Goal: Transaction & Acquisition: Book appointment/travel/reservation

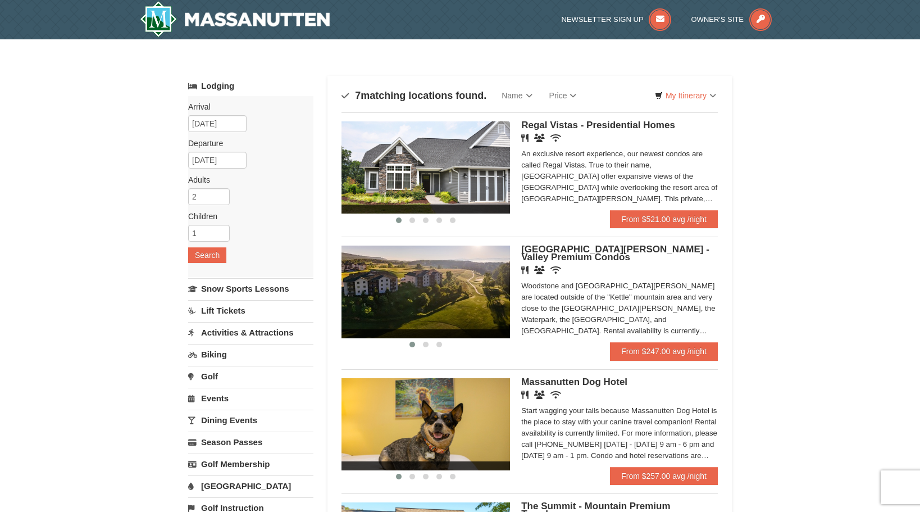
click at [615, 126] on span "Regal Vistas - Presidential Homes" at bounding box center [598, 125] width 154 height 11
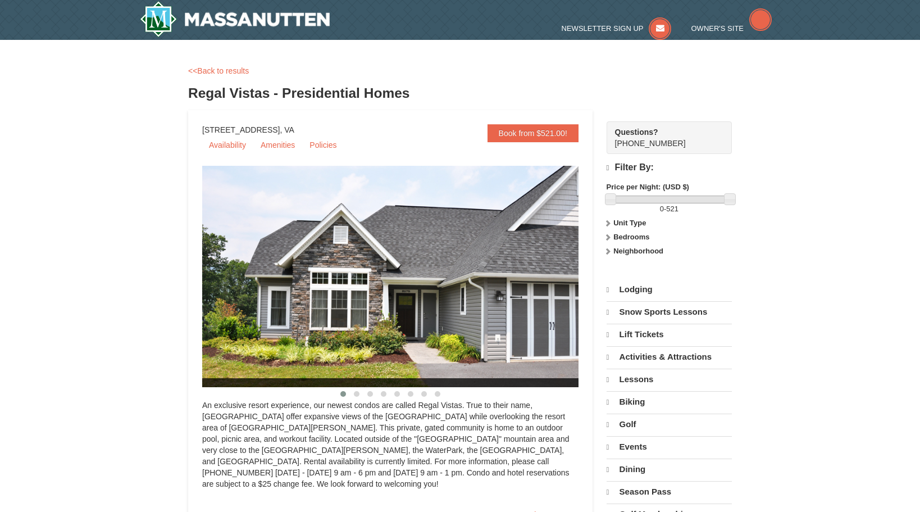
select select "9"
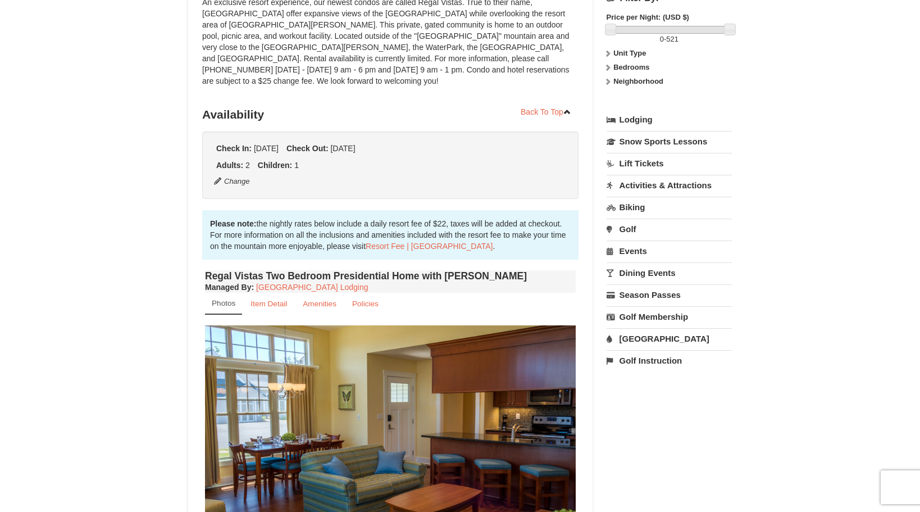
scroll to position [281, 0]
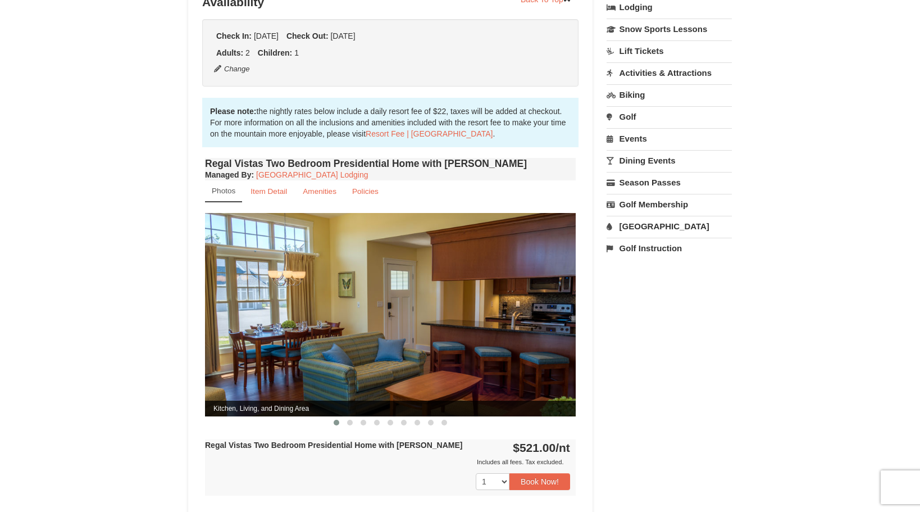
click at [566, 311] on img at bounding box center [390, 314] width 371 height 203
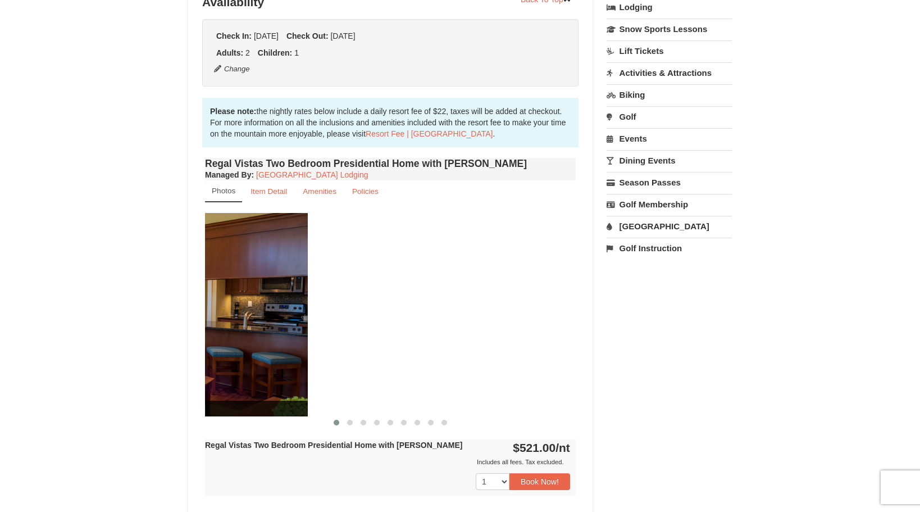
drag, startPoint x: 519, startPoint y: 358, endPoint x: 274, endPoint y: 339, distance: 245.7
click at [274, 339] on img at bounding box center [122, 314] width 371 height 203
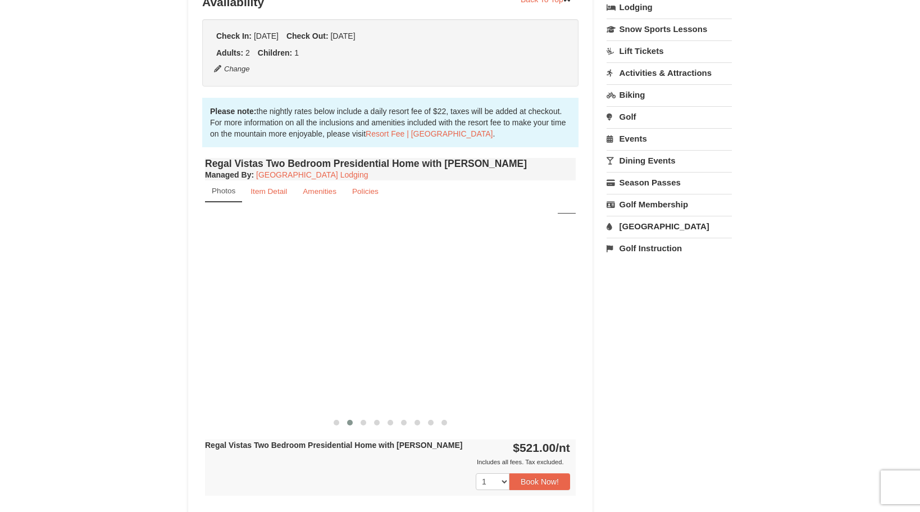
drag, startPoint x: 536, startPoint y: 345, endPoint x: 148, endPoint y: 369, distance: 389.5
click at [148, 369] on div "× <<Back to results Regal Vistas - Presidential Homes Book from $521.00! 1822 R…" at bounding box center [460, 263] width 920 height 1010
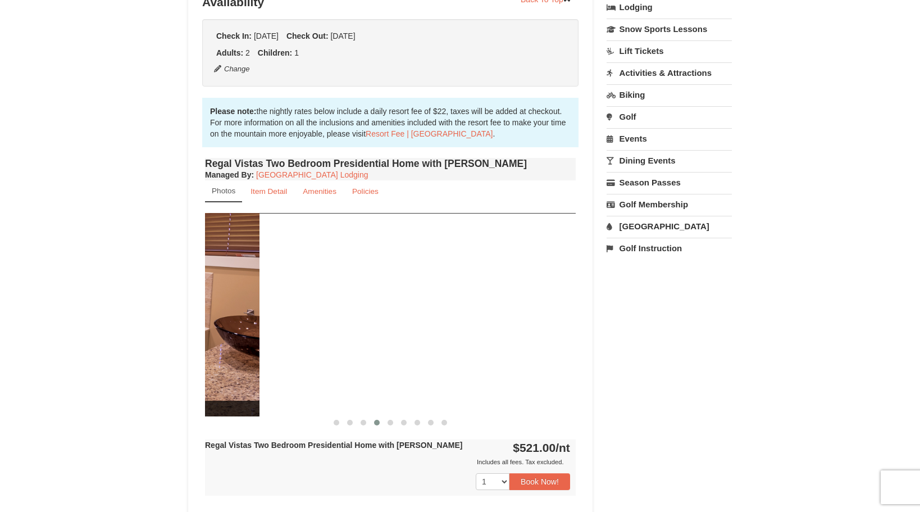
drag, startPoint x: 497, startPoint y: 331, endPoint x: 180, endPoint y: 356, distance: 317.2
click at [180, 356] on div "× <<Back to results Regal Vistas - Presidential Homes Book from $521.00! 1822 R…" at bounding box center [460, 264] width 566 height 988
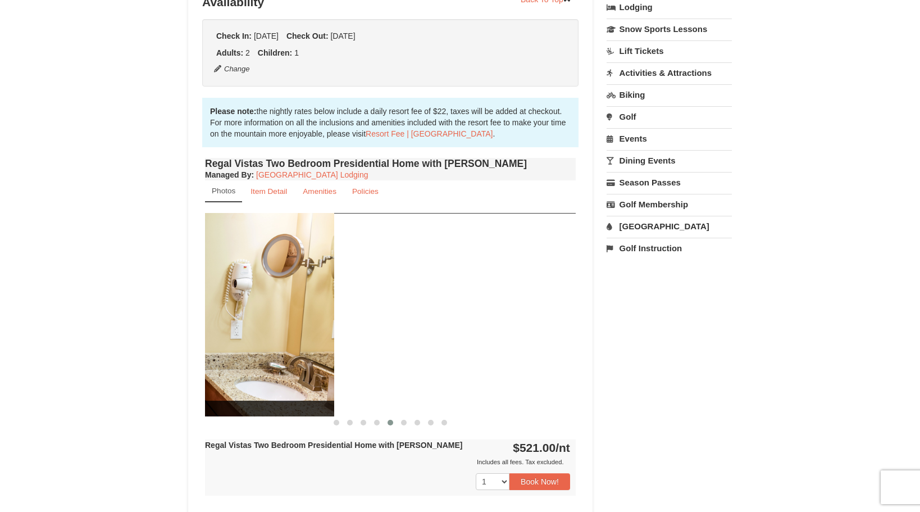
drag, startPoint x: 485, startPoint y: 338, endPoint x: 244, endPoint y: 366, distance: 243.2
click at [244, 366] on img at bounding box center [148, 314] width 371 height 203
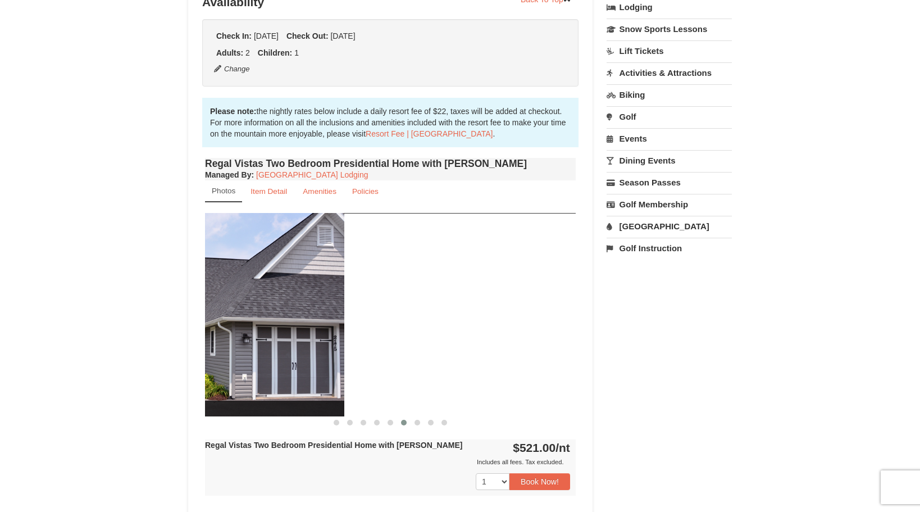
drag, startPoint x: 524, startPoint y: 322, endPoint x: 292, endPoint y: 358, distance: 234.1
click at [292, 358] on img at bounding box center [159, 314] width 371 height 203
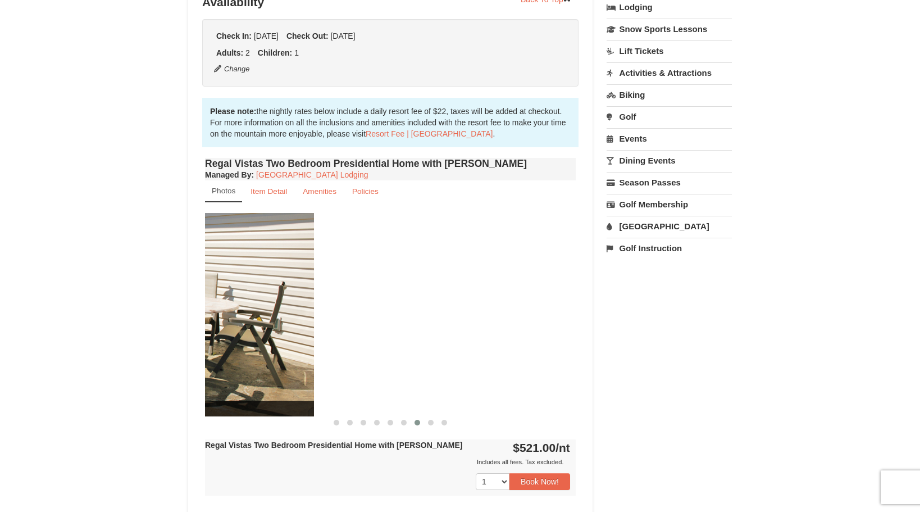
drag, startPoint x: 529, startPoint y: 307, endPoint x: 254, endPoint y: 349, distance: 278.6
click at [254, 349] on img at bounding box center [128, 314] width 371 height 203
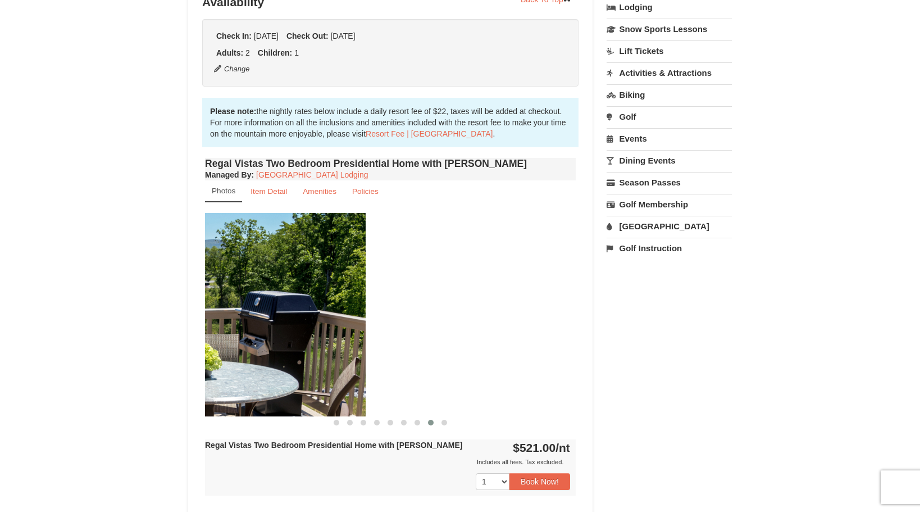
drag, startPoint x: 486, startPoint y: 317, endPoint x: 276, endPoint y: 335, distance: 211.4
click at [276, 335] on img at bounding box center [180, 314] width 371 height 203
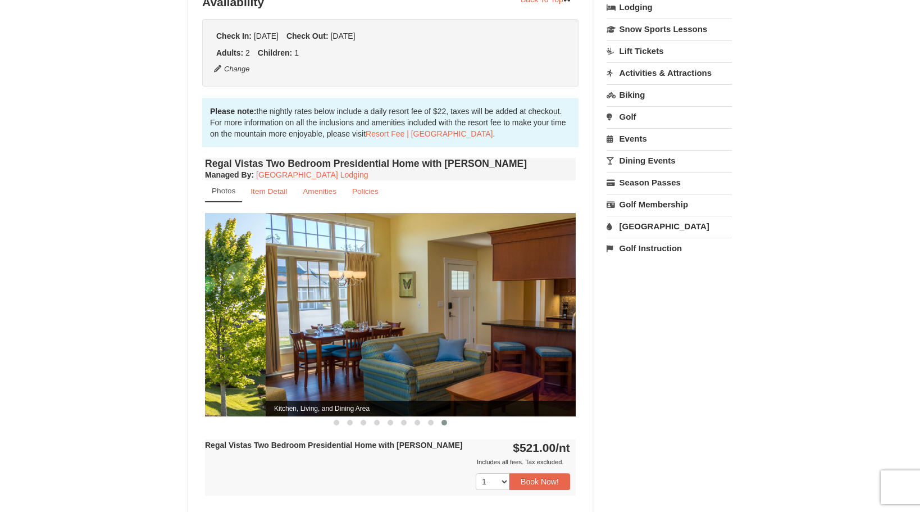
drag, startPoint x: 486, startPoint y: 315, endPoint x: 176, endPoint y: 339, distance: 310.4
click at [176, 339] on div "× <<Back to results Regal Vistas - Presidential Homes Book from $521.00! 1822 R…" at bounding box center [460, 263] width 920 height 1010
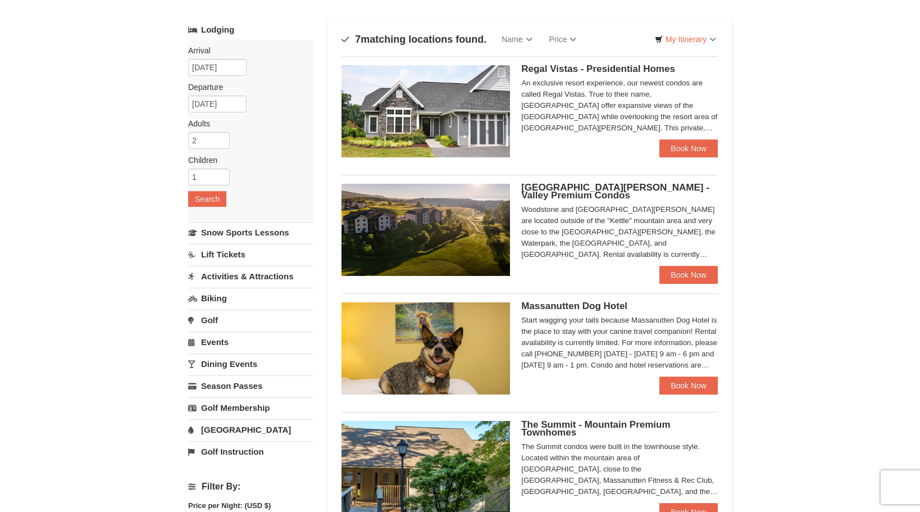
scroll to position [112, 0]
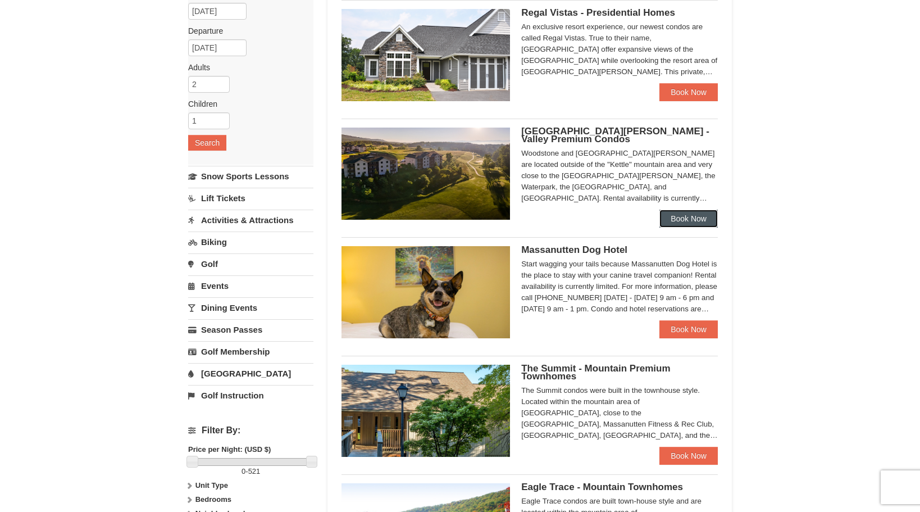
click at [703, 225] on link "Book Now" at bounding box center [689, 219] width 58 height 18
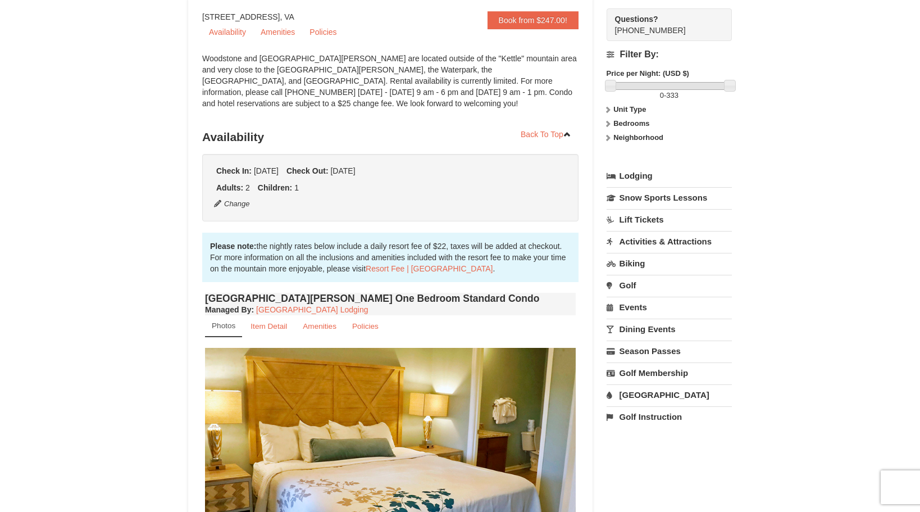
scroll to position [225, 0]
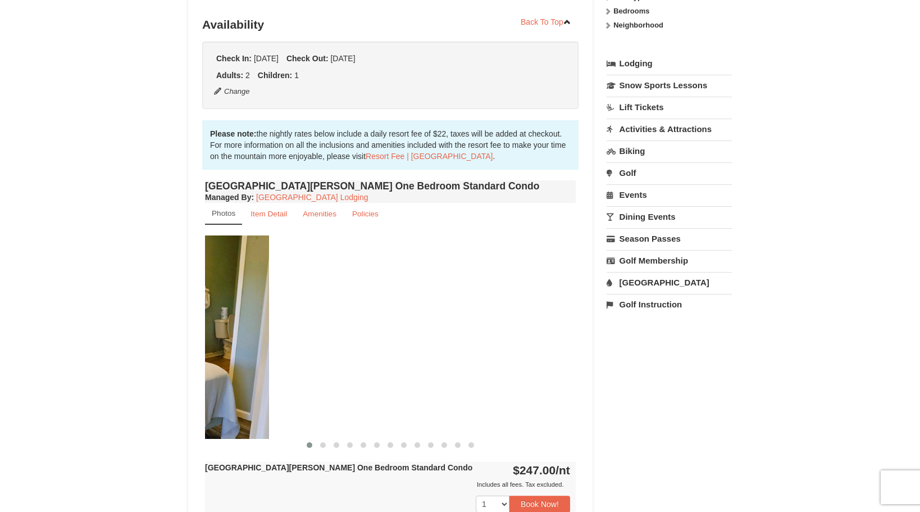
drag, startPoint x: 270, startPoint y: 361, endPoint x: 162, endPoint y: 361, distance: 108.4
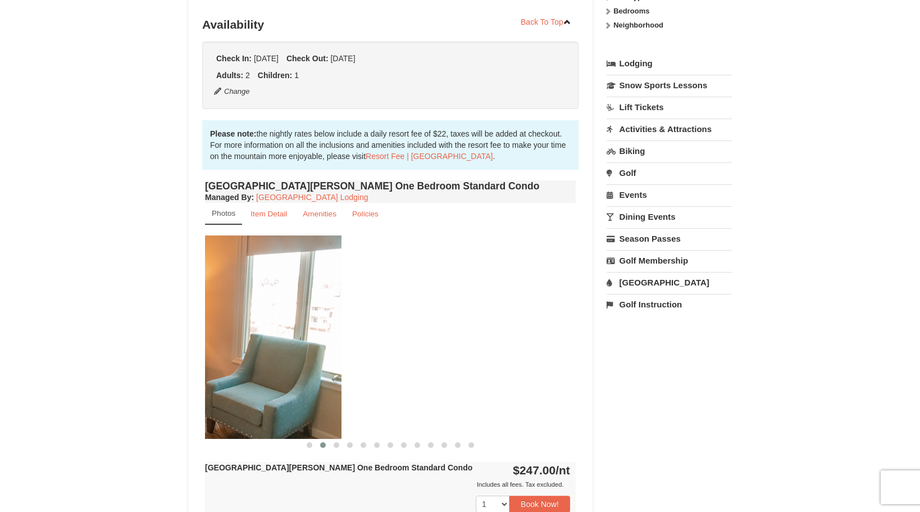
drag, startPoint x: 457, startPoint y: 366, endPoint x: 188, endPoint y: 369, distance: 269.1
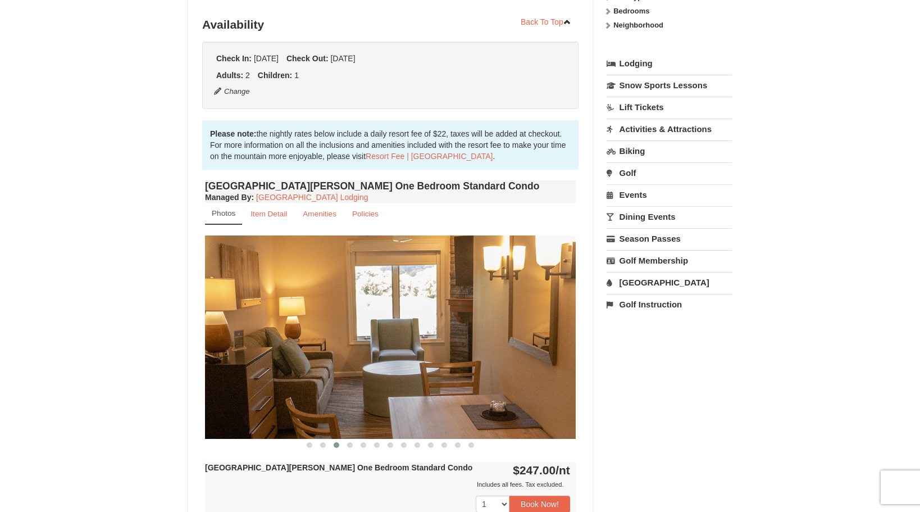
drag, startPoint x: 503, startPoint y: 346, endPoint x: 213, endPoint y: 361, distance: 290.3
click at [213, 361] on img at bounding box center [390, 336] width 371 height 203
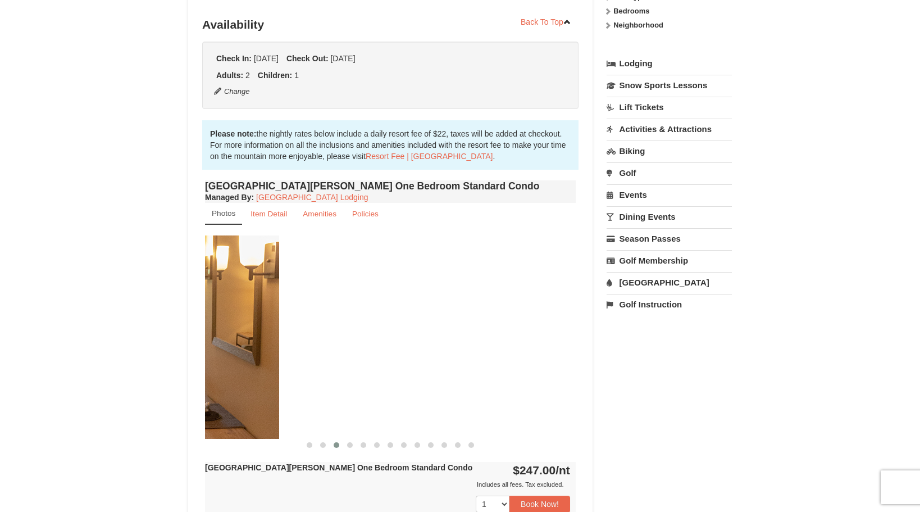
drag, startPoint x: 401, startPoint y: 351, endPoint x: 154, endPoint y: 343, distance: 246.7
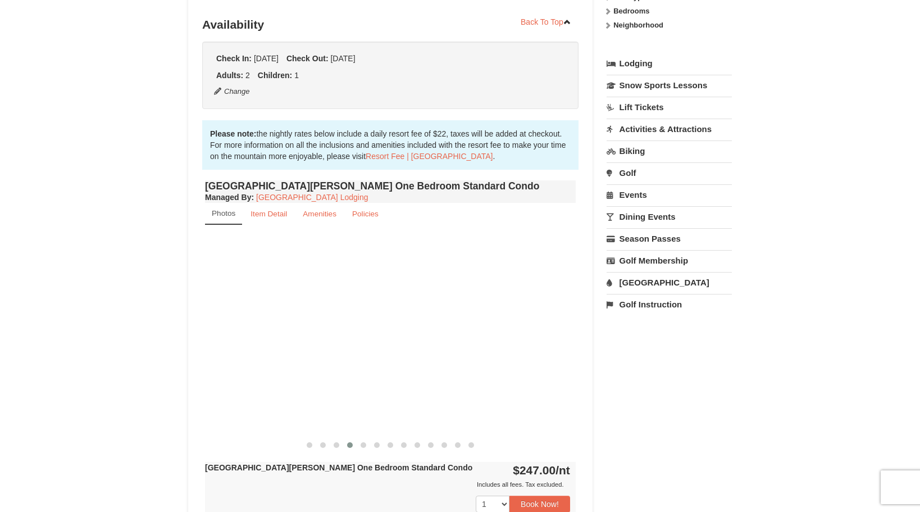
drag, startPoint x: 517, startPoint y: 349, endPoint x: 57, endPoint y: 339, distance: 460.2
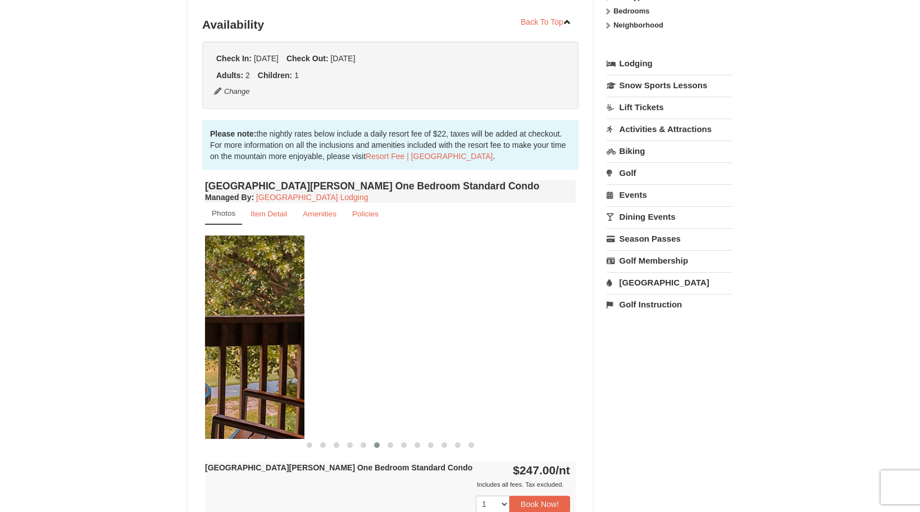
drag, startPoint x: 489, startPoint y: 344, endPoint x: 218, endPoint y: 351, distance: 271.4
click at [218, 351] on img at bounding box center [119, 336] width 371 height 203
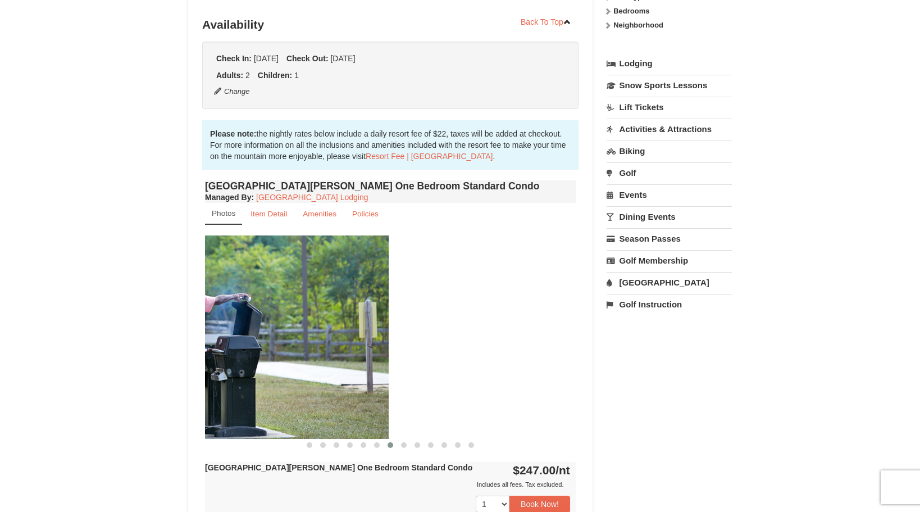
drag, startPoint x: 486, startPoint y: 360, endPoint x: 299, endPoint y: 364, distance: 187.1
click at [299, 364] on img at bounding box center [203, 336] width 371 height 203
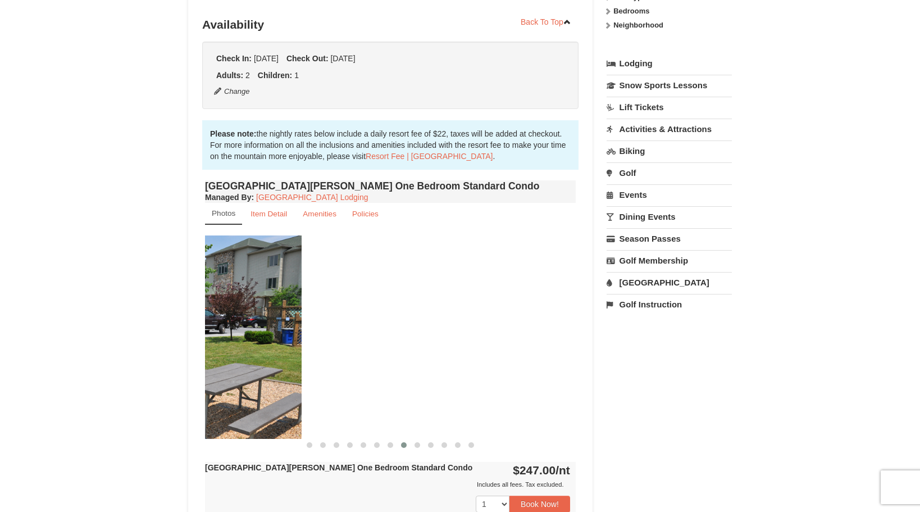
drag, startPoint x: 497, startPoint y: 355, endPoint x: 222, endPoint y: 360, distance: 274.7
click at [222, 360] on img at bounding box center [116, 336] width 371 height 203
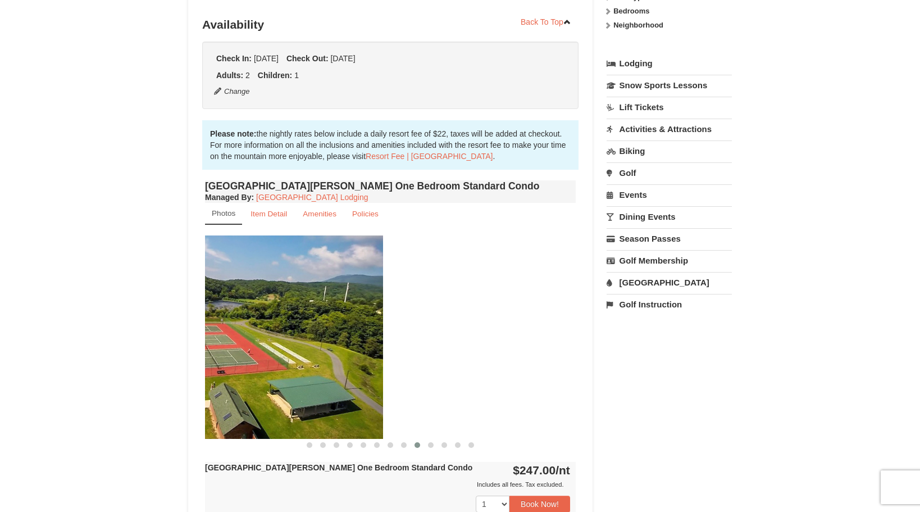
drag, startPoint x: 504, startPoint y: 347, endPoint x: 311, endPoint y: 358, distance: 193.0
click at [311, 358] on img at bounding box center [197, 336] width 371 height 203
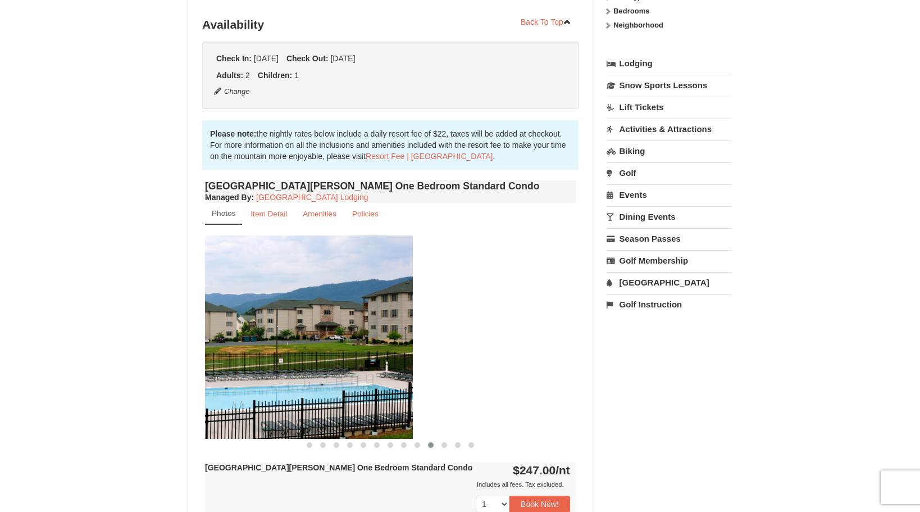
drag, startPoint x: 512, startPoint y: 351, endPoint x: 349, endPoint y: 353, distance: 162.9
click at [349, 353] on img at bounding box center [227, 336] width 371 height 203
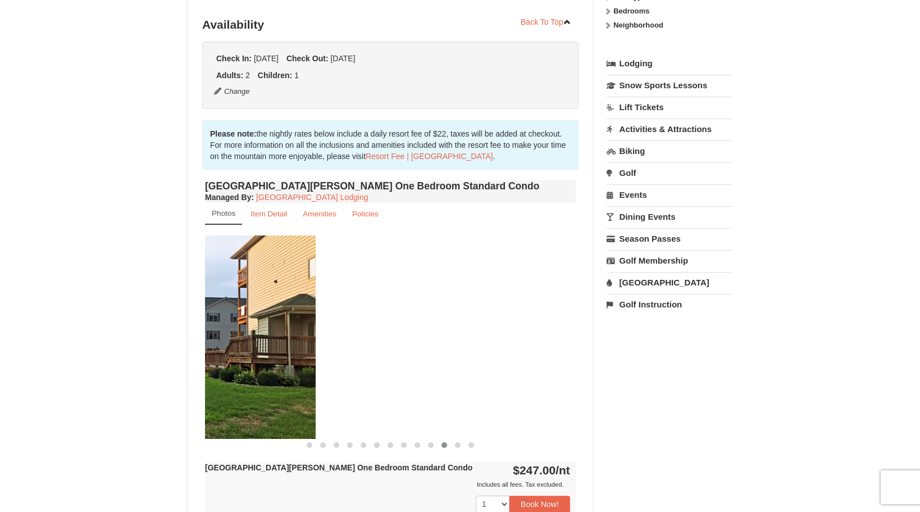
drag, startPoint x: 481, startPoint y: 351, endPoint x: 221, endPoint y: 342, distance: 260.2
click at [221, 342] on img at bounding box center [130, 336] width 371 height 203
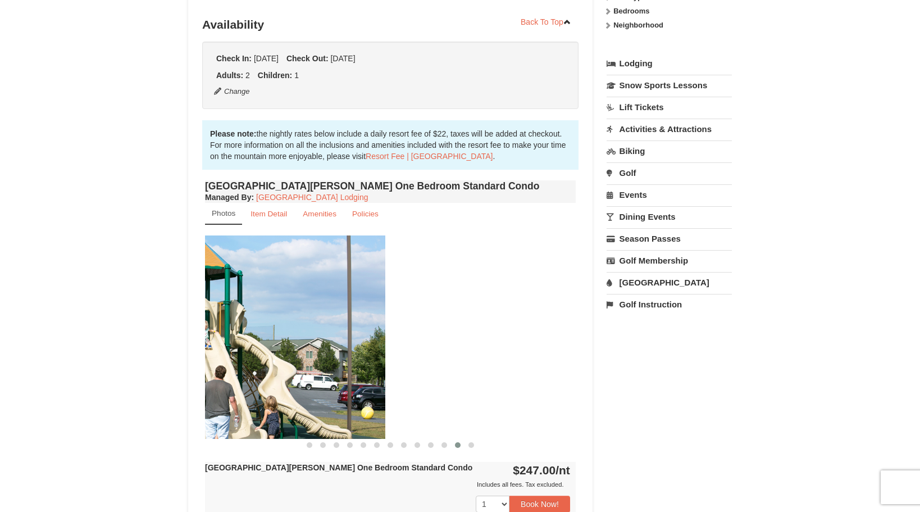
drag, startPoint x: 478, startPoint y: 348, endPoint x: 269, endPoint y: 362, distance: 210.0
click at [269, 362] on img at bounding box center [200, 336] width 371 height 203
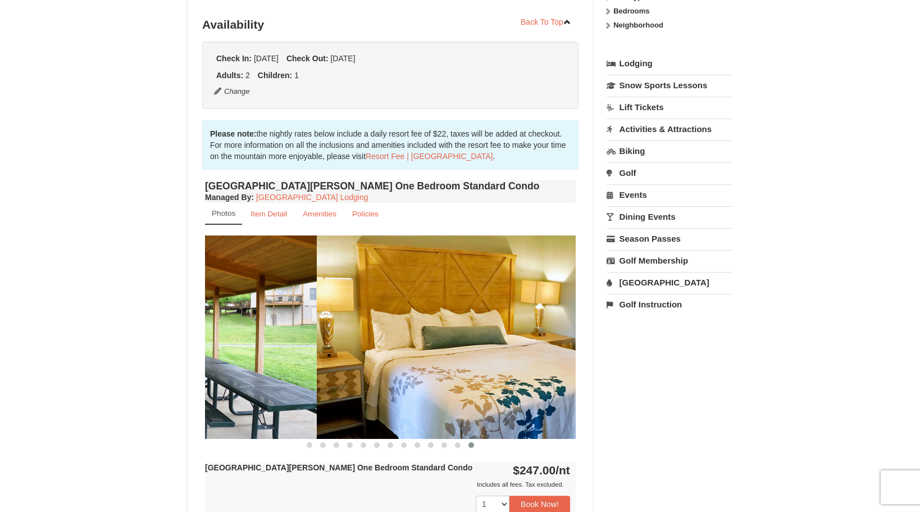
drag, startPoint x: 469, startPoint y: 354, endPoint x: 210, endPoint y: 365, distance: 259.2
click at [210, 365] on img at bounding box center [131, 336] width 371 height 203
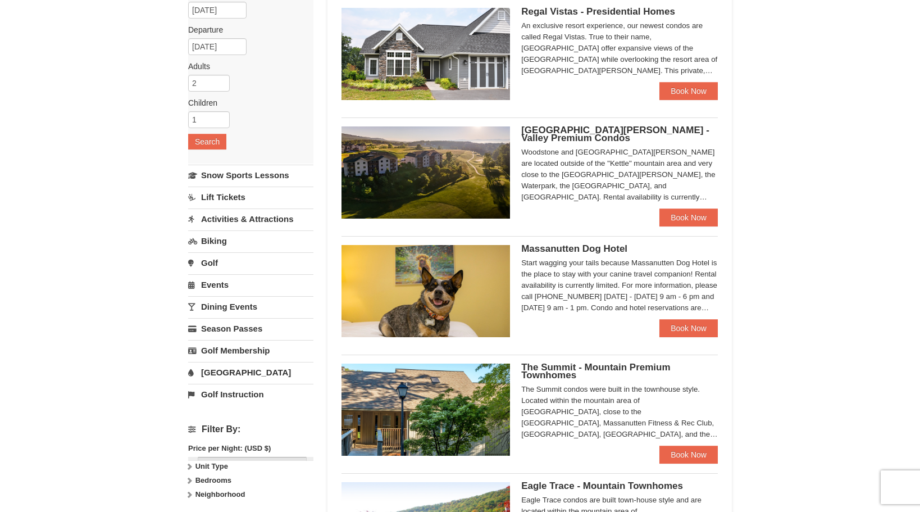
scroll to position [112, 0]
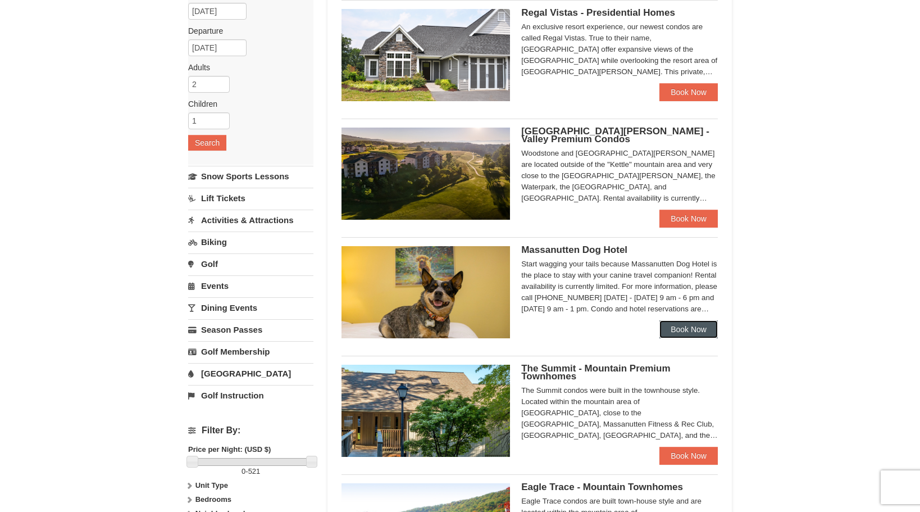
click at [685, 328] on link "Book Now" at bounding box center [689, 329] width 58 height 18
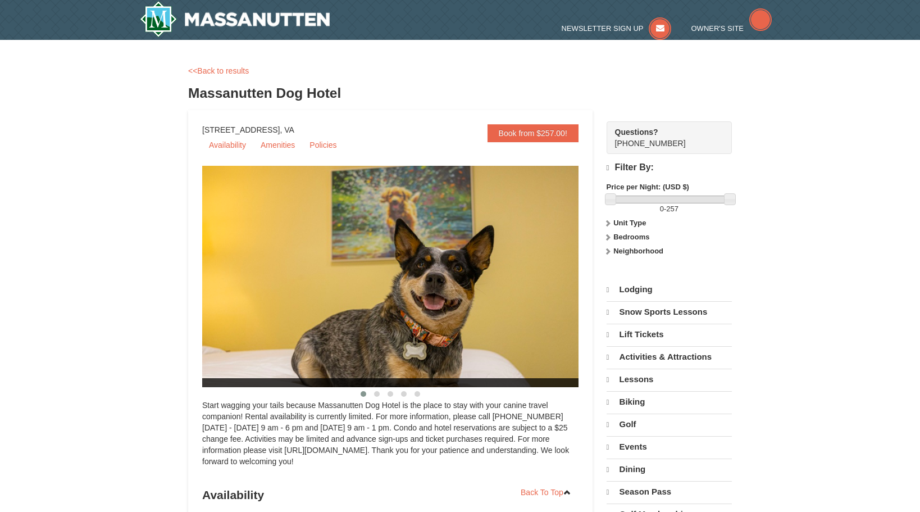
select select "9"
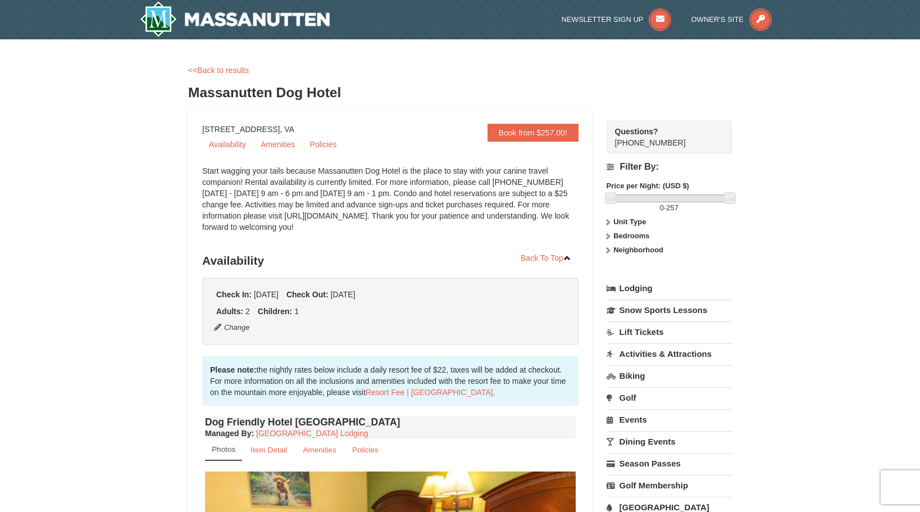
click at [510, 296] on ul "Check In: Friday Oct 10, 2025 Check Out: Sunday Oct 12, 2025" at bounding box center [390, 294] width 354 height 11
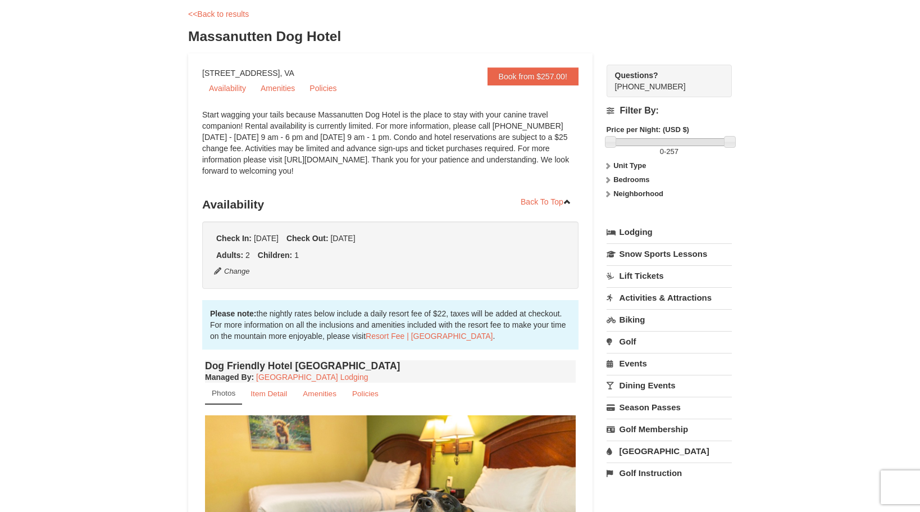
scroll to position [169, 0]
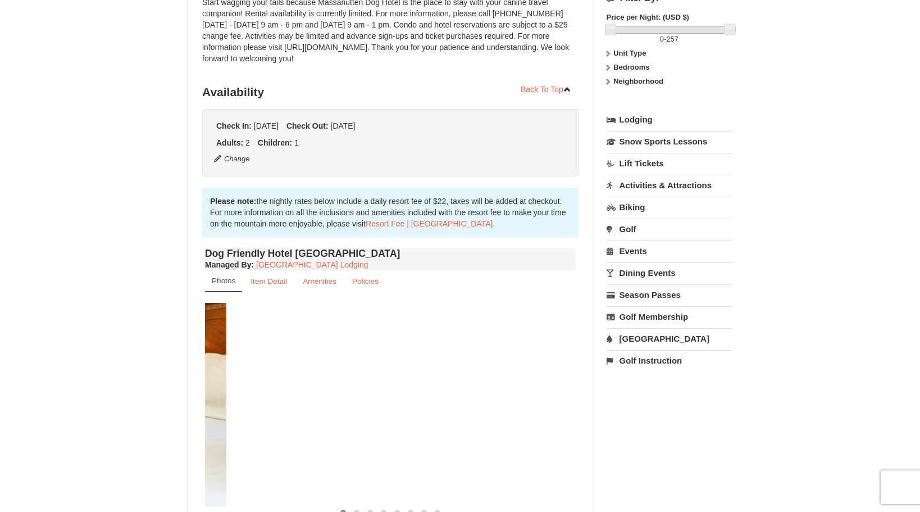
drag, startPoint x: 528, startPoint y: 366, endPoint x: 133, endPoint y: 365, distance: 394.9
click at [133, 365] on div "× <<Back to results Massanutten Dog Hotel Book from $257.00! 1822 Resort Drive,…" at bounding box center [460, 359] width 920 height 976
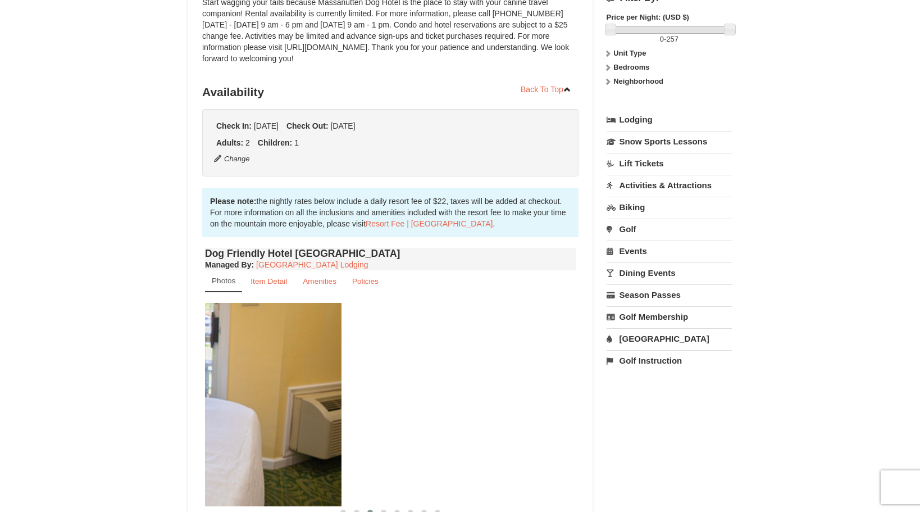
drag, startPoint x: 472, startPoint y: 380, endPoint x: 238, endPoint y: 391, distance: 234.5
click at [238, 391] on img at bounding box center [156, 404] width 371 height 203
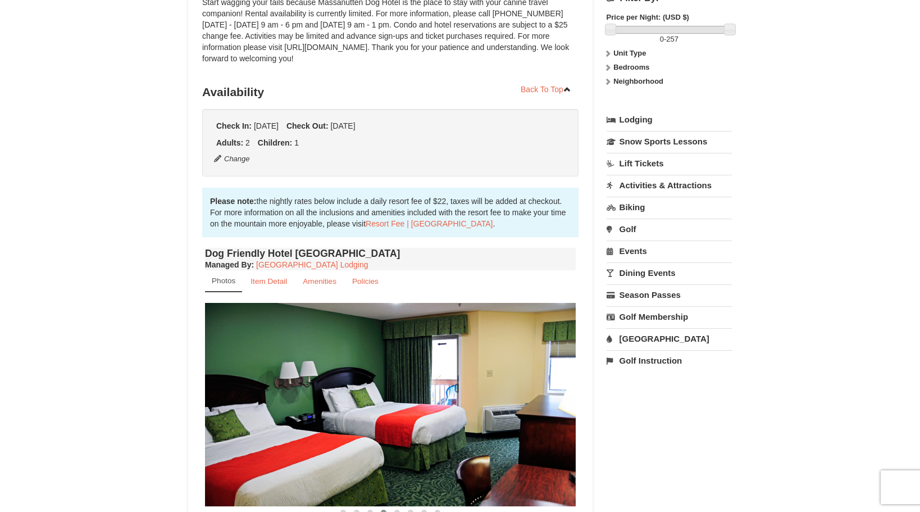
scroll to position [225, 0]
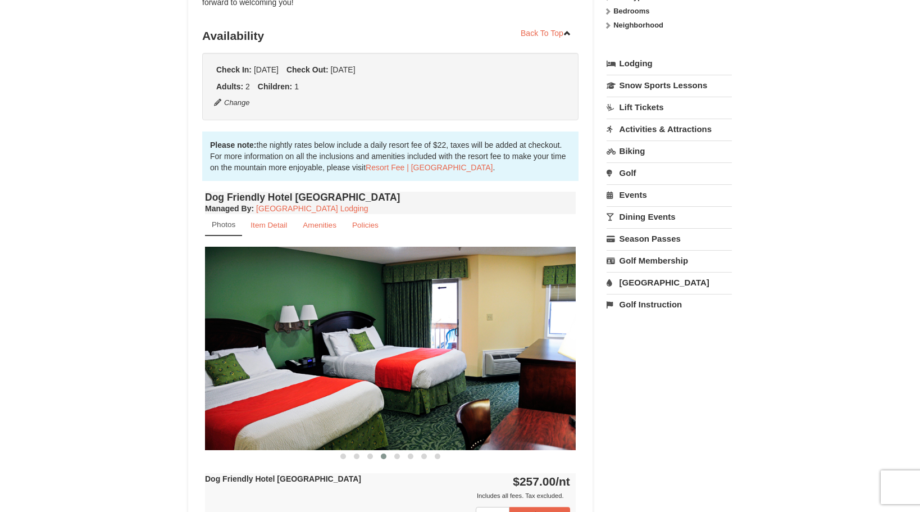
drag, startPoint x: 494, startPoint y: 382, endPoint x: 319, endPoint y: 359, distance: 176.8
click at [319, 359] on img at bounding box center [390, 348] width 371 height 203
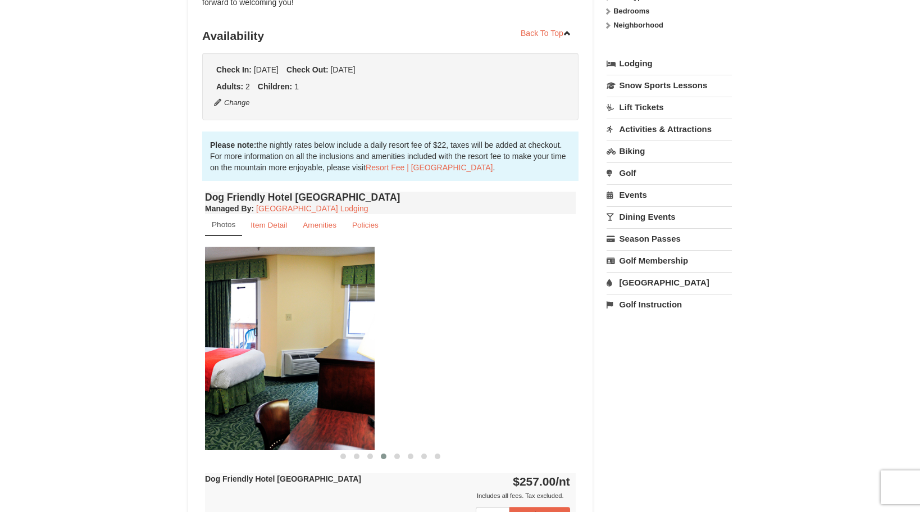
drag, startPoint x: 462, startPoint y: 374, endPoint x: 261, endPoint y: 383, distance: 201.3
click at [261, 383] on img at bounding box center [189, 348] width 371 height 203
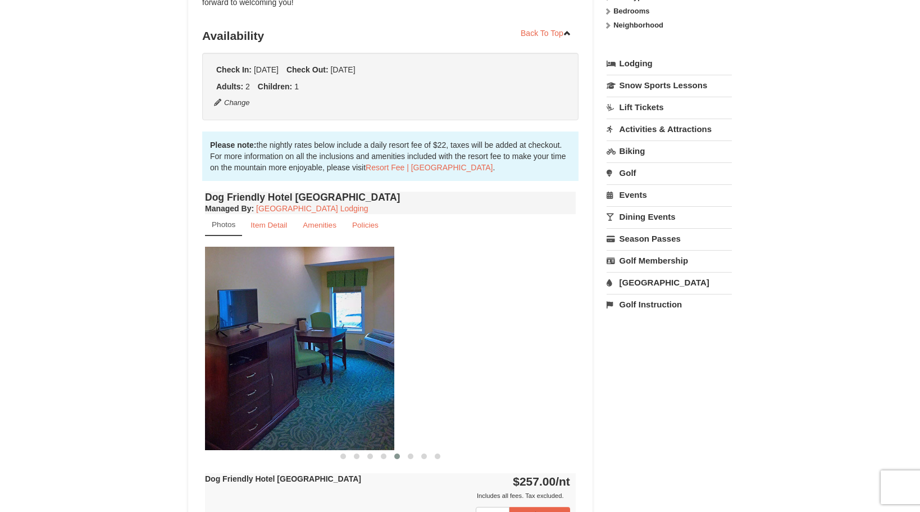
drag, startPoint x: 458, startPoint y: 381, endPoint x: 276, endPoint y: 388, distance: 181.6
click at [276, 388] on img at bounding box center [209, 348] width 371 height 203
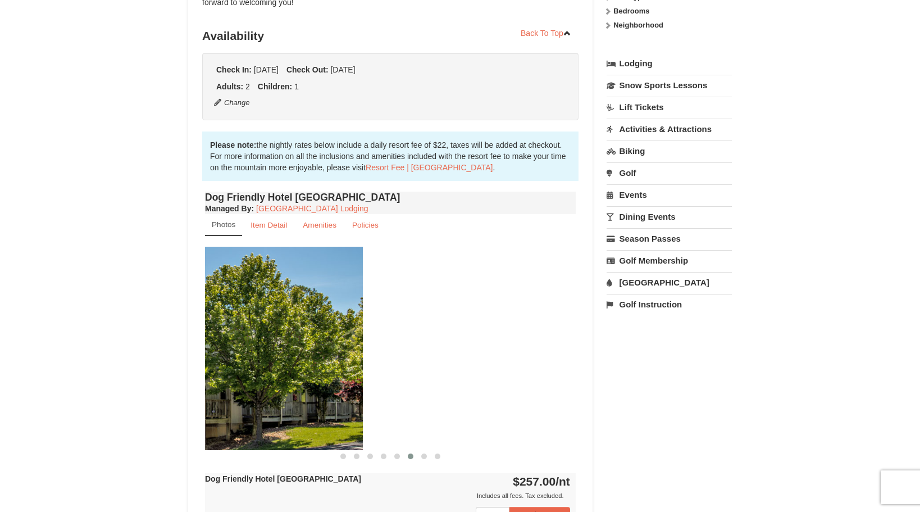
drag, startPoint x: 454, startPoint y: 369, endPoint x: 242, endPoint y: 382, distance: 213.3
click at [242, 382] on img at bounding box center [177, 348] width 371 height 203
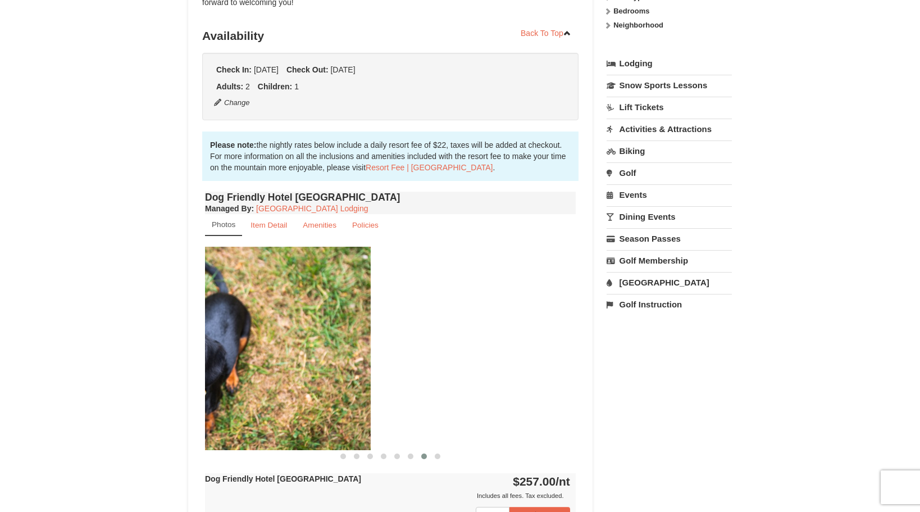
drag, startPoint x: 456, startPoint y: 358, endPoint x: 179, endPoint y: 403, distance: 280.5
click at [179, 404] on div "× <<Back to results Massanutten Dog Hotel Book from $257.00! 1822 Resort Drive,…" at bounding box center [460, 303] width 566 height 954
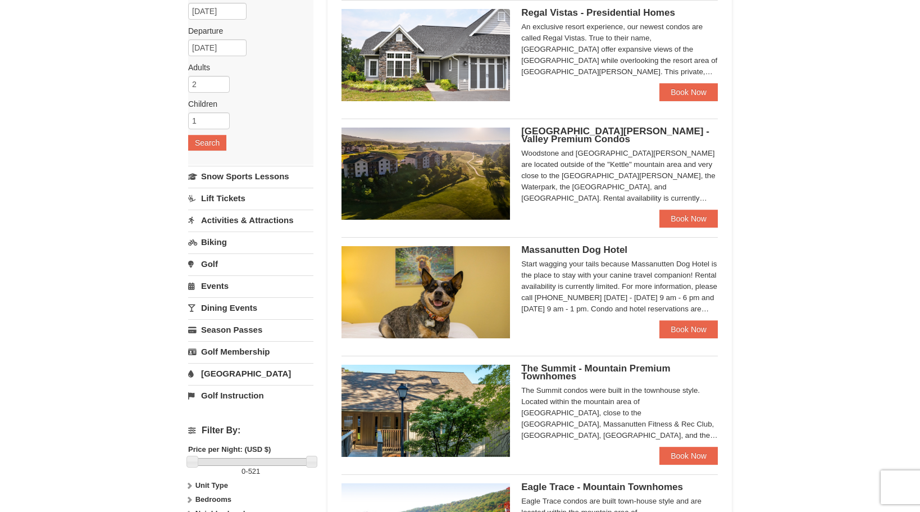
scroll to position [225, 0]
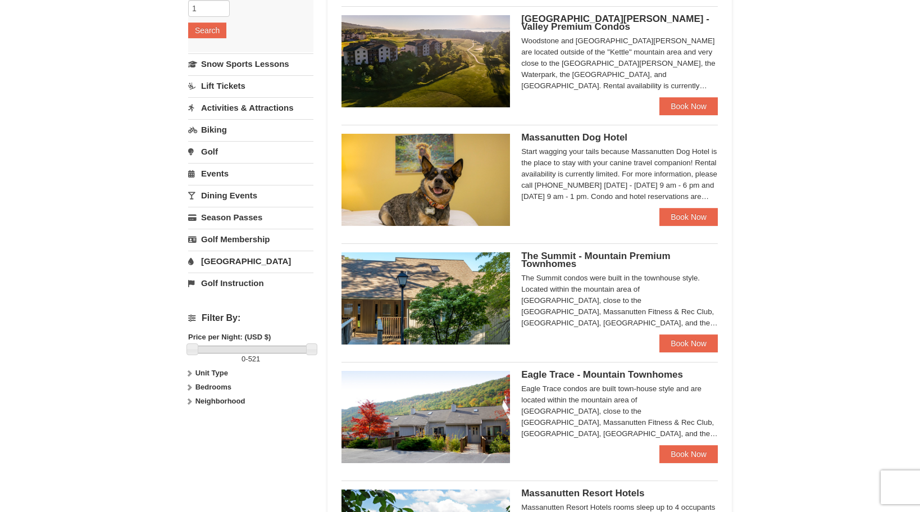
click at [452, 280] on img at bounding box center [426, 298] width 169 height 92
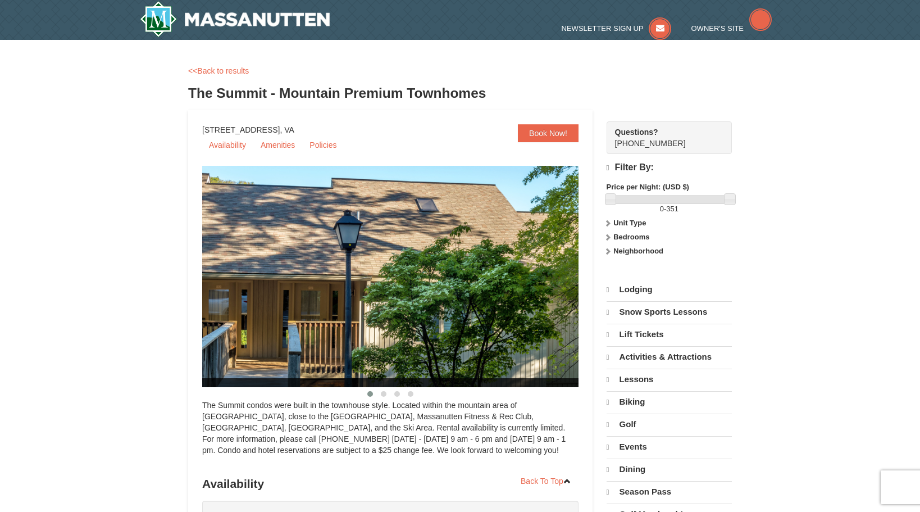
select select "9"
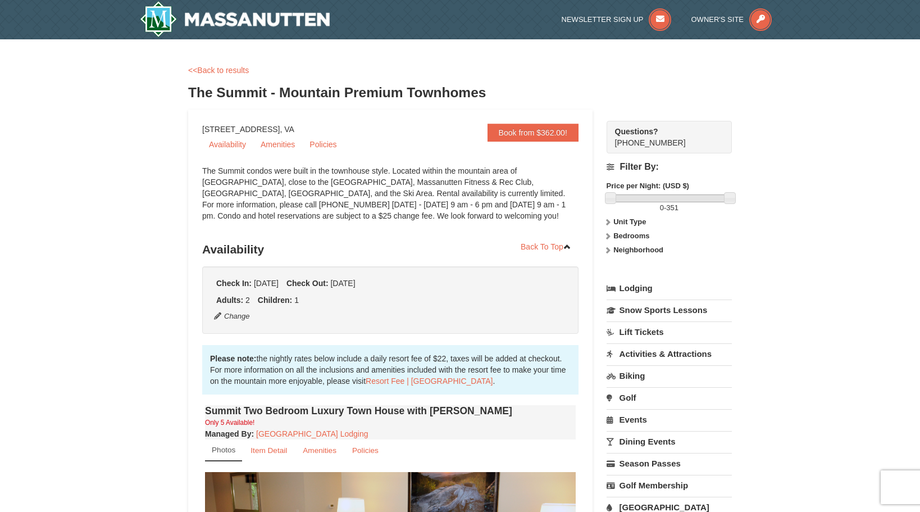
drag, startPoint x: 531, startPoint y: 265, endPoint x: 176, endPoint y: 243, distance: 355.7
click at [442, 304] on ul "Adults: 2 Children: 1" at bounding box center [390, 299] width 354 height 11
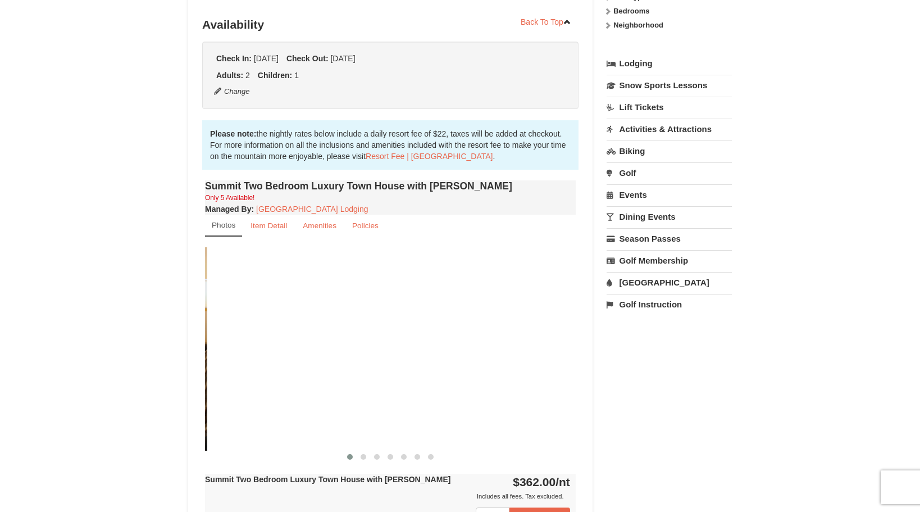
drag, startPoint x: 515, startPoint y: 325, endPoint x: 128, endPoint y: 308, distance: 387.4
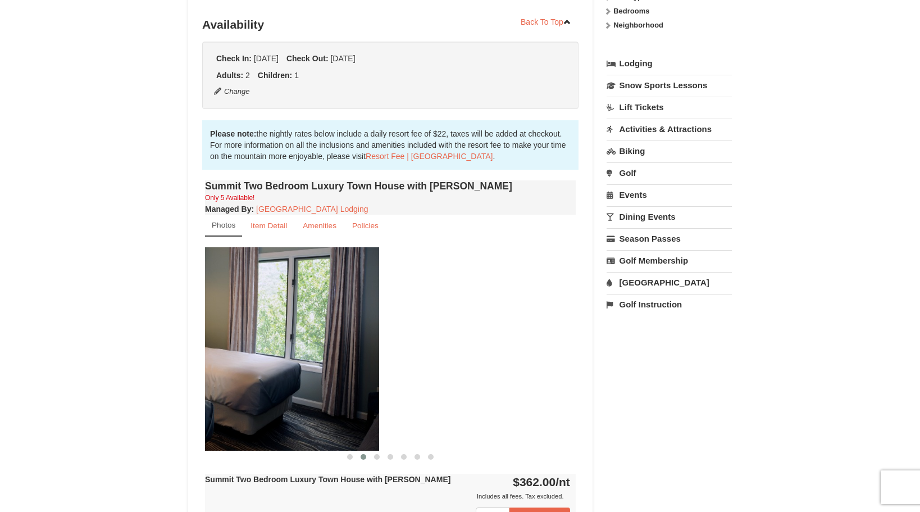
drag, startPoint x: 486, startPoint y: 345, endPoint x: 290, endPoint y: 338, distance: 196.8
click at [290, 338] on img at bounding box center [193, 348] width 371 height 203
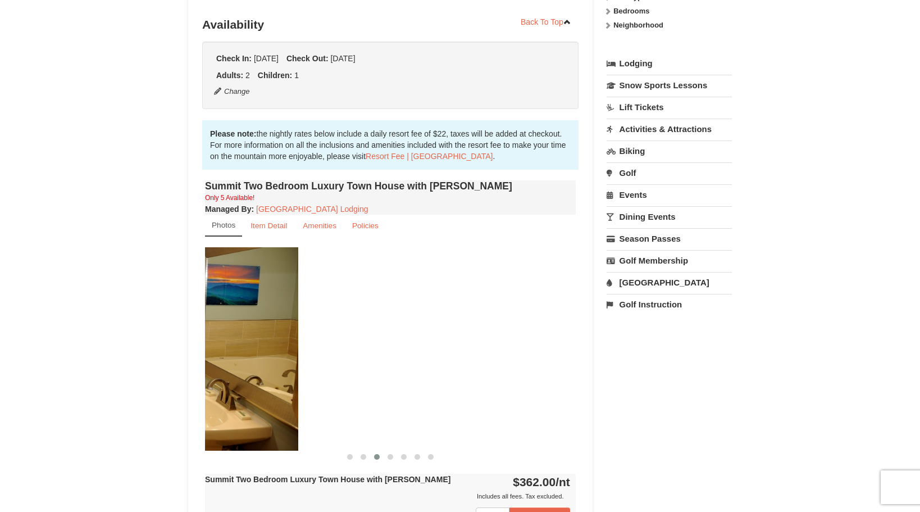
drag, startPoint x: 531, startPoint y: 342, endPoint x: 252, endPoint y: 338, distance: 279.2
click at [252, 338] on img at bounding box center [113, 348] width 371 height 203
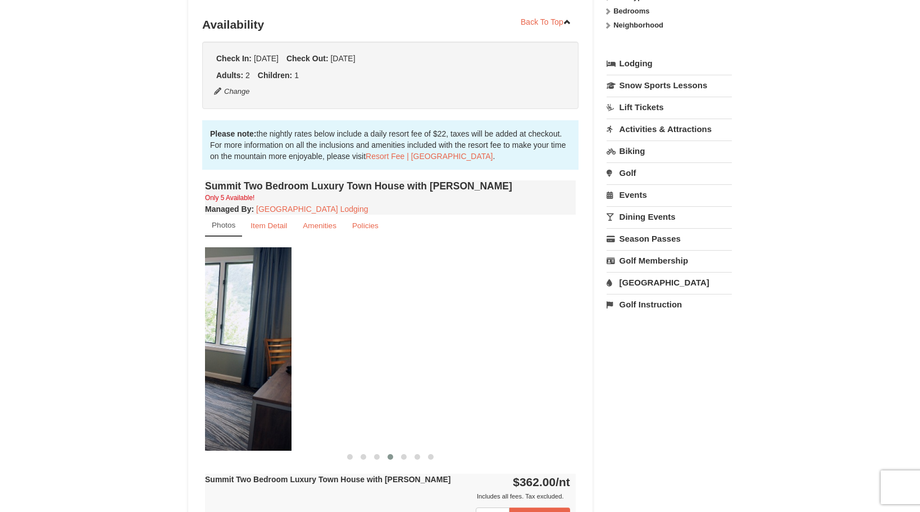
drag, startPoint x: 510, startPoint y: 356, endPoint x: 225, endPoint y: 360, distance: 284.3
click at [225, 360] on img at bounding box center [106, 348] width 371 height 203
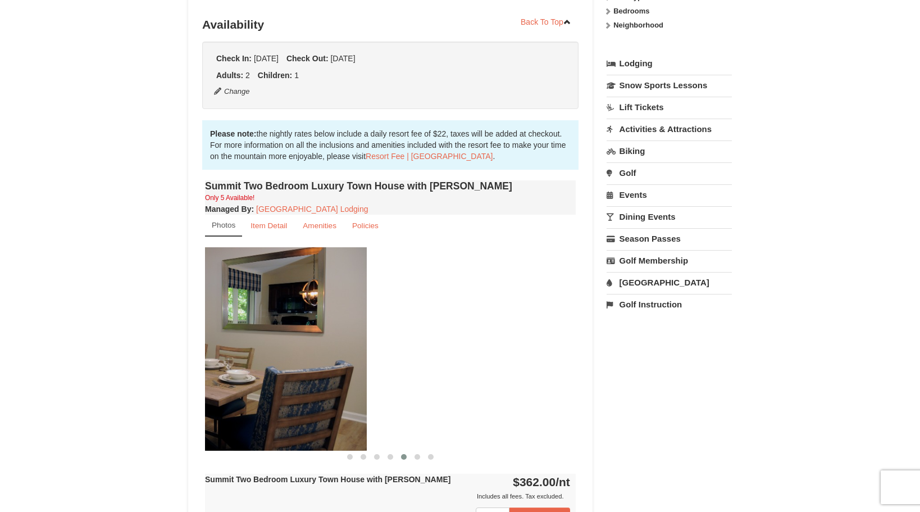
drag, startPoint x: 527, startPoint y: 367, endPoint x: 316, endPoint y: 371, distance: 210.7
click at [316, 372] on img at bounding box center [181, 348] width 371 height 203
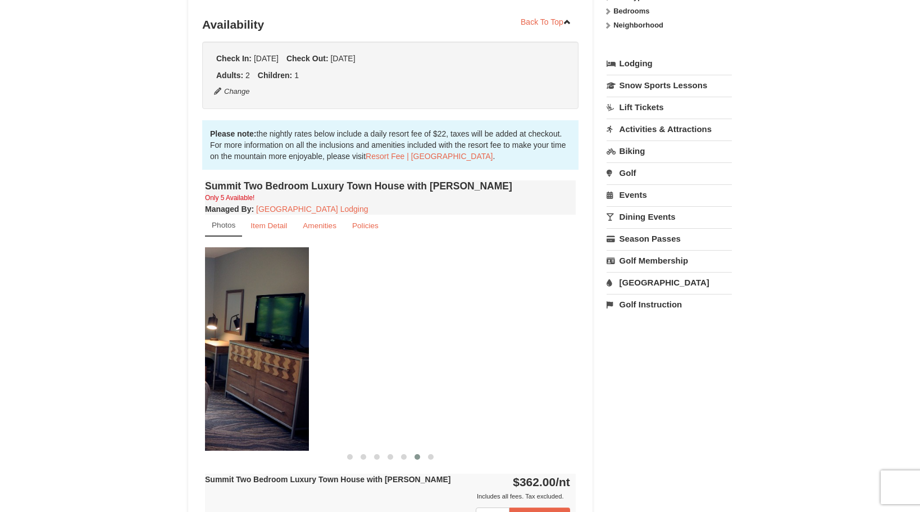
drag, startPoint x: 515, startPoint y: 365, endPoint x: 245, endPoint y: 361, distance: 269.1
click at [245, 361] on img at bounding box center [123, 348] width 371 height 203
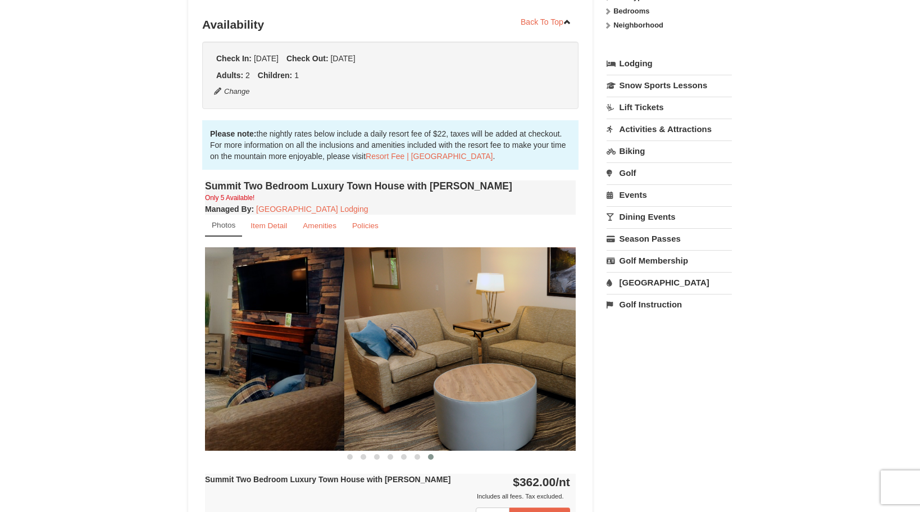
drag, startPoint x: 506, startPoint y: 362, endPoint x: 275, endPoint y: 360, distance: 231.5
click at [275, 360] on img at bounding box center [159, 348] width 371 height 203
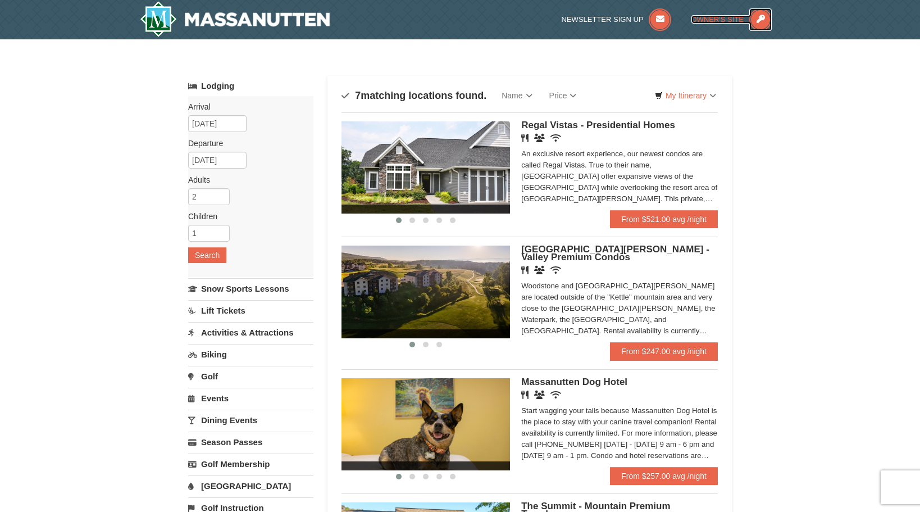
click at [758, 18] on icon at bounding box center [760, 19] width 22 height 22
click at [231, 415] on link "Dining Events" at bounding box center [250, 420] width 125 height 21
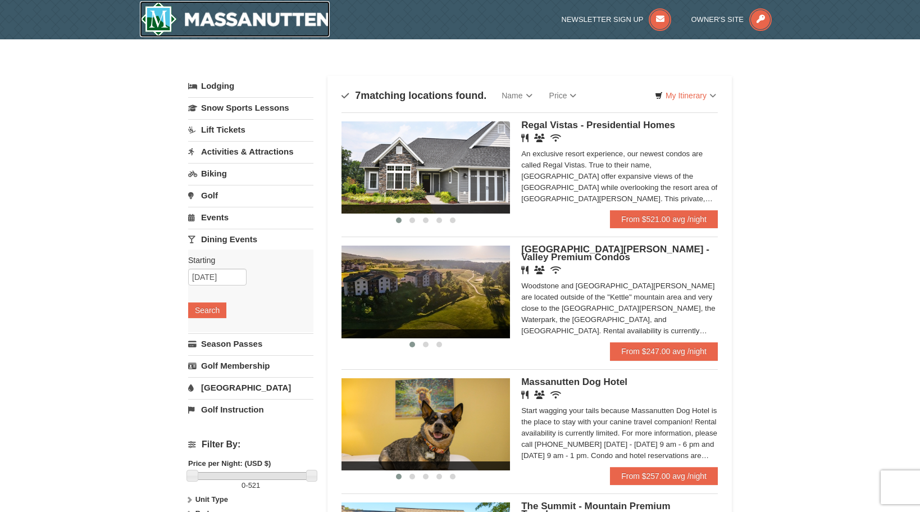
click at [244, 11] on img at bounding box center [235, 19] width 190 height 36
